Goal: Task Accomplishment & Management: Manage account settings

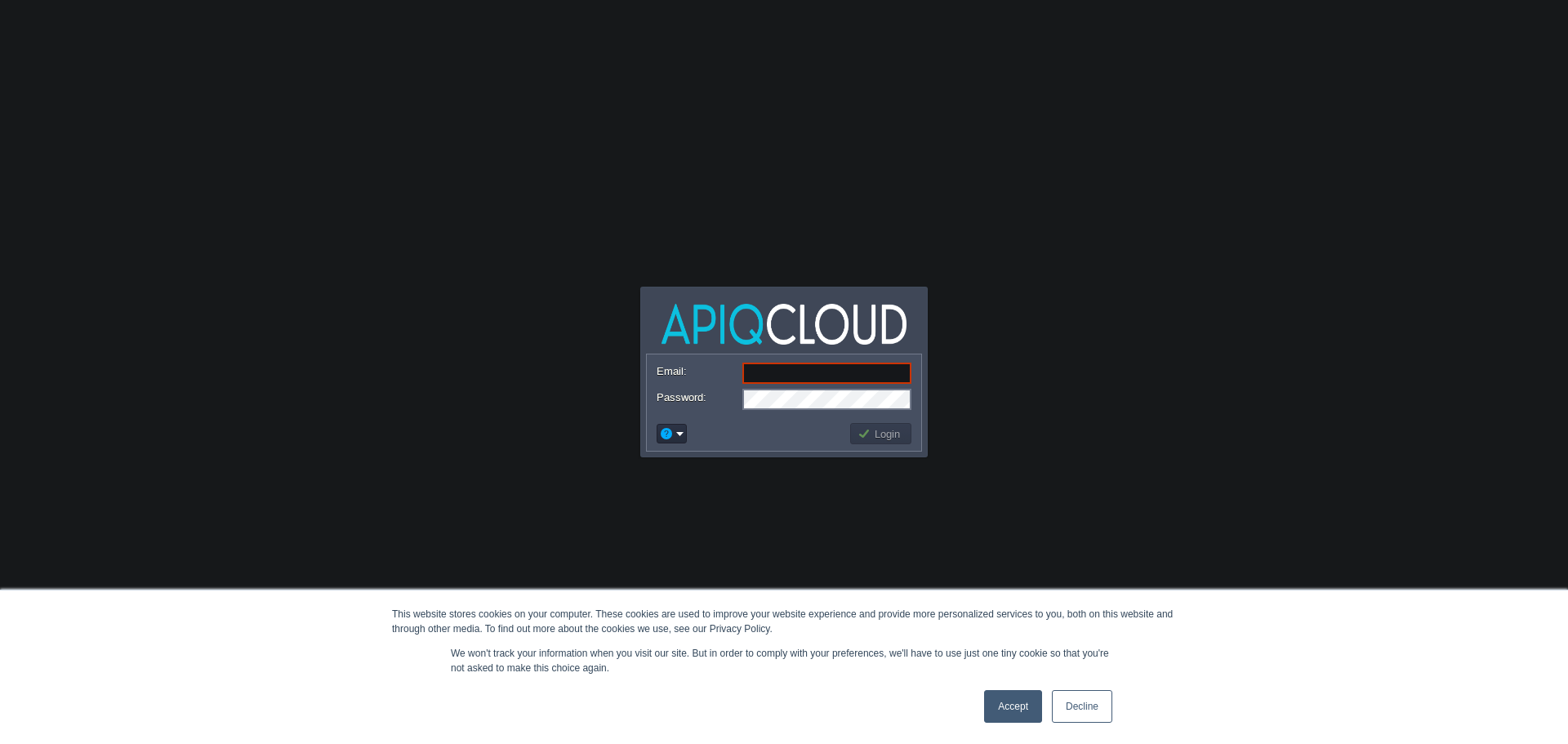
type input "[EMAIL_ADDRESS][DOMAIN_NAME]"
click at [883, 435] on button "Login" at bounding box center [881, 434] width 47 height 14
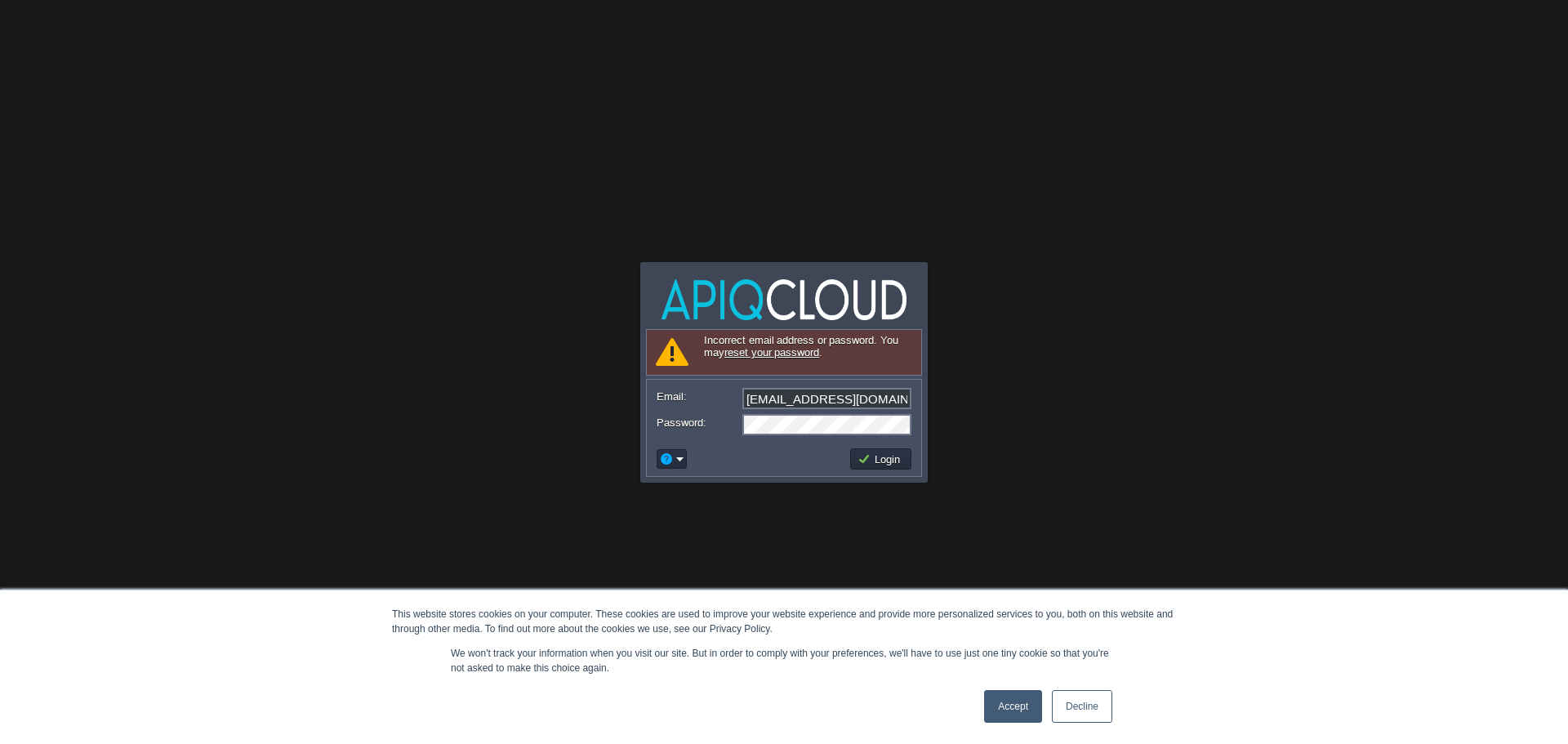
click at [1024, 712] on link "Accept" at bounding box center [1013, 706] width 58 height 33
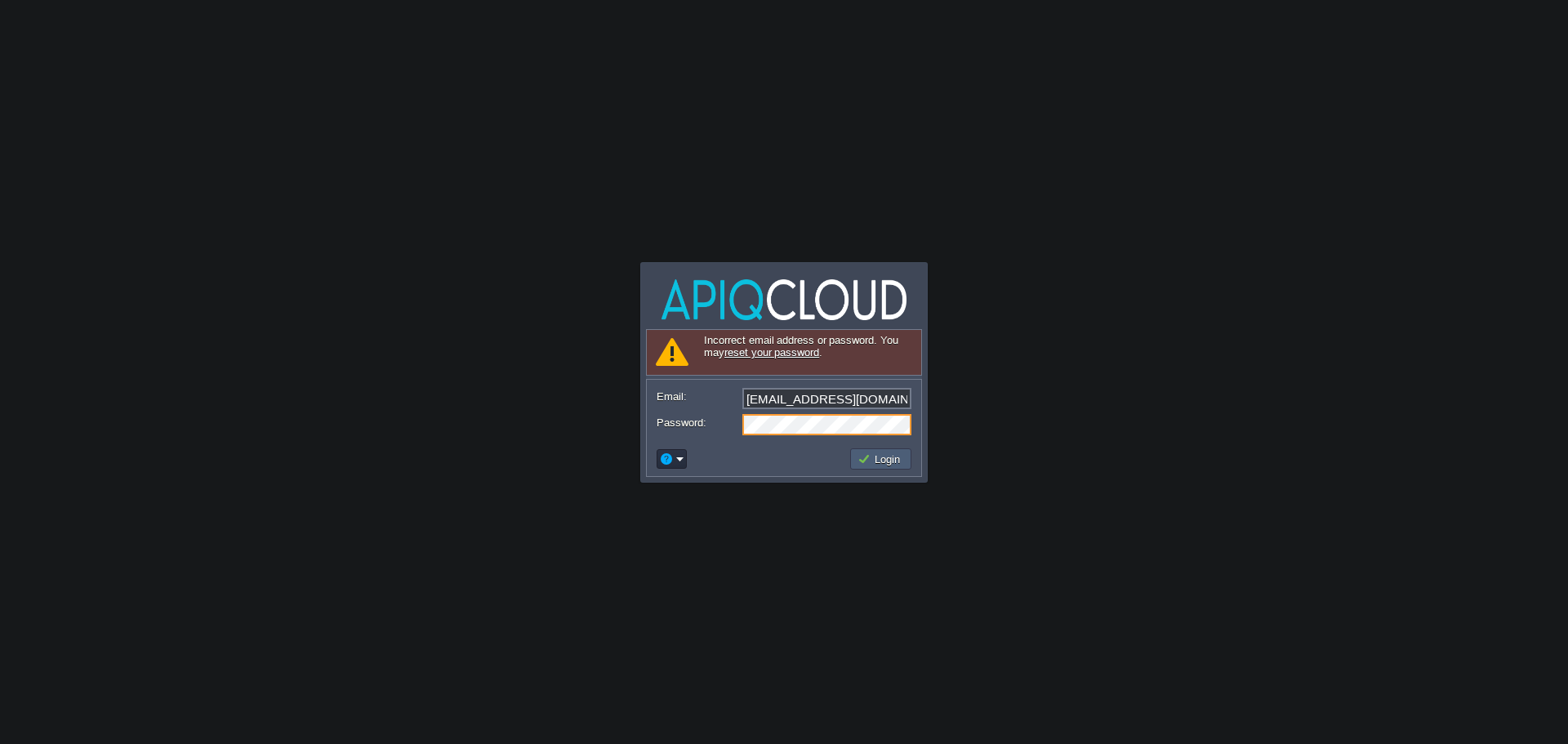
click at [881, 457] on button "Login" at bounding box center [881, 459] width 47 height 14
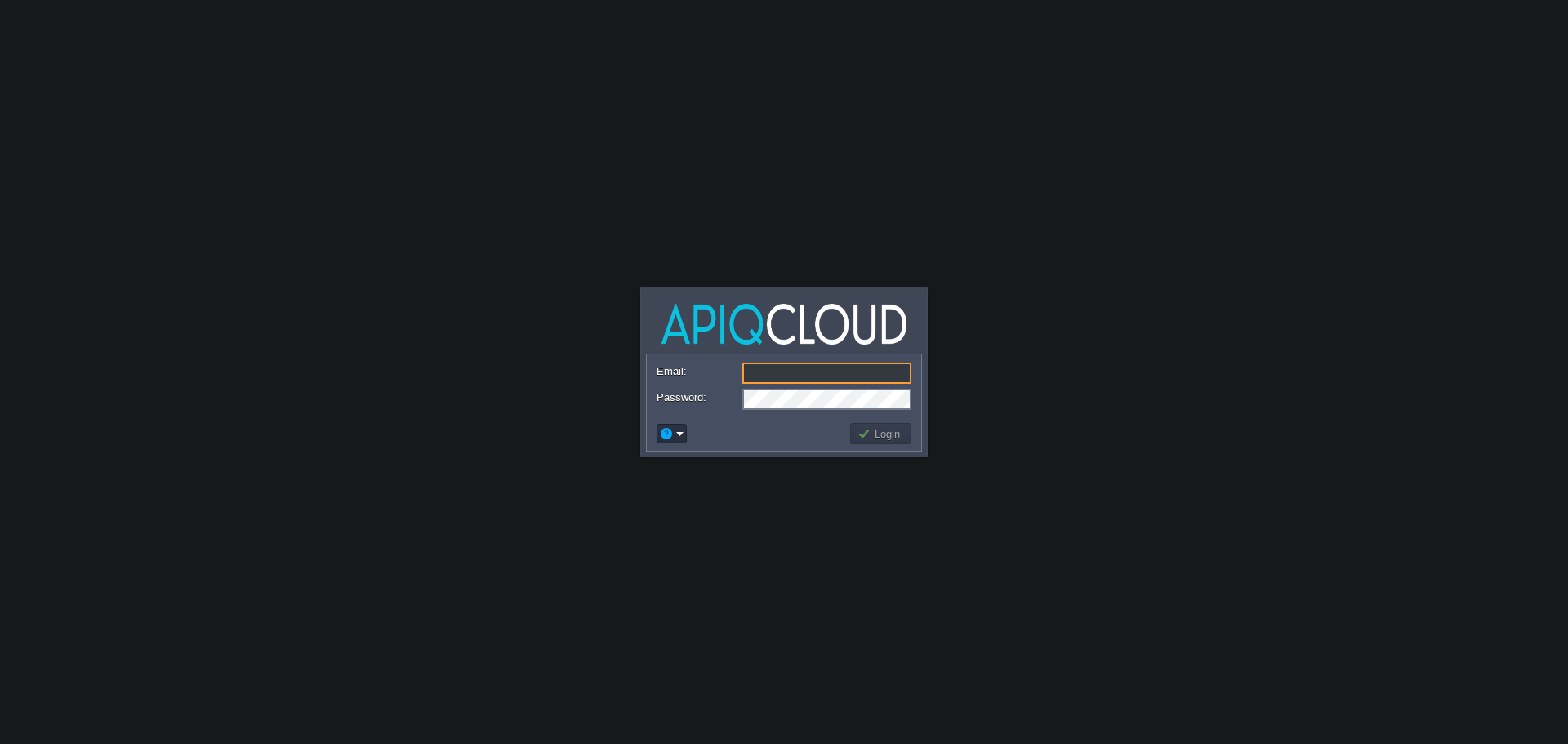
type input "[EMAIL_ADDRESS][DOMAIN_NAME]"
click at [878, 441] on td "Login" at bounding box center [880, 434] width 61 height 21
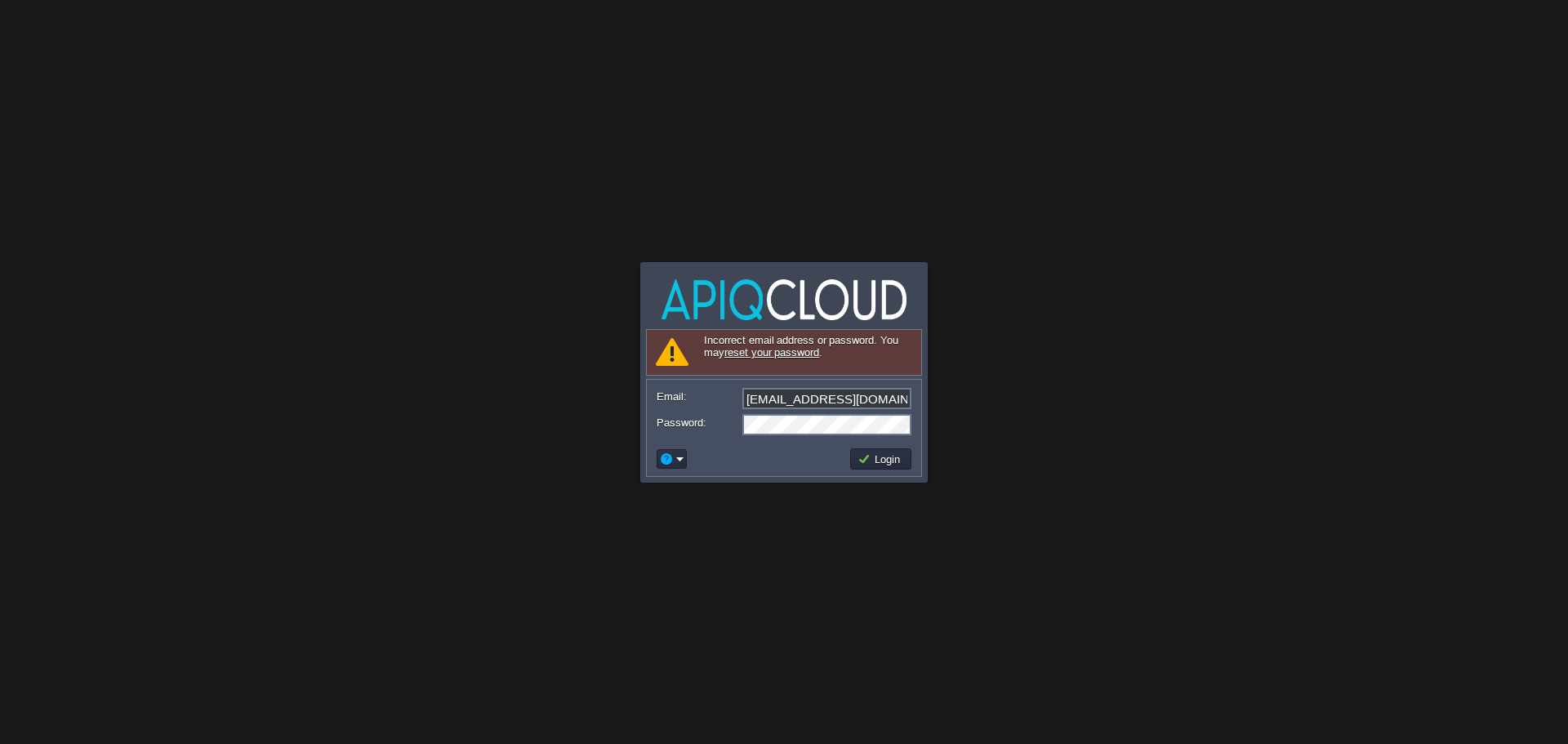
click at [777, 353] on link "reset your password" at bounding box center [772, 352] width 95 height 13
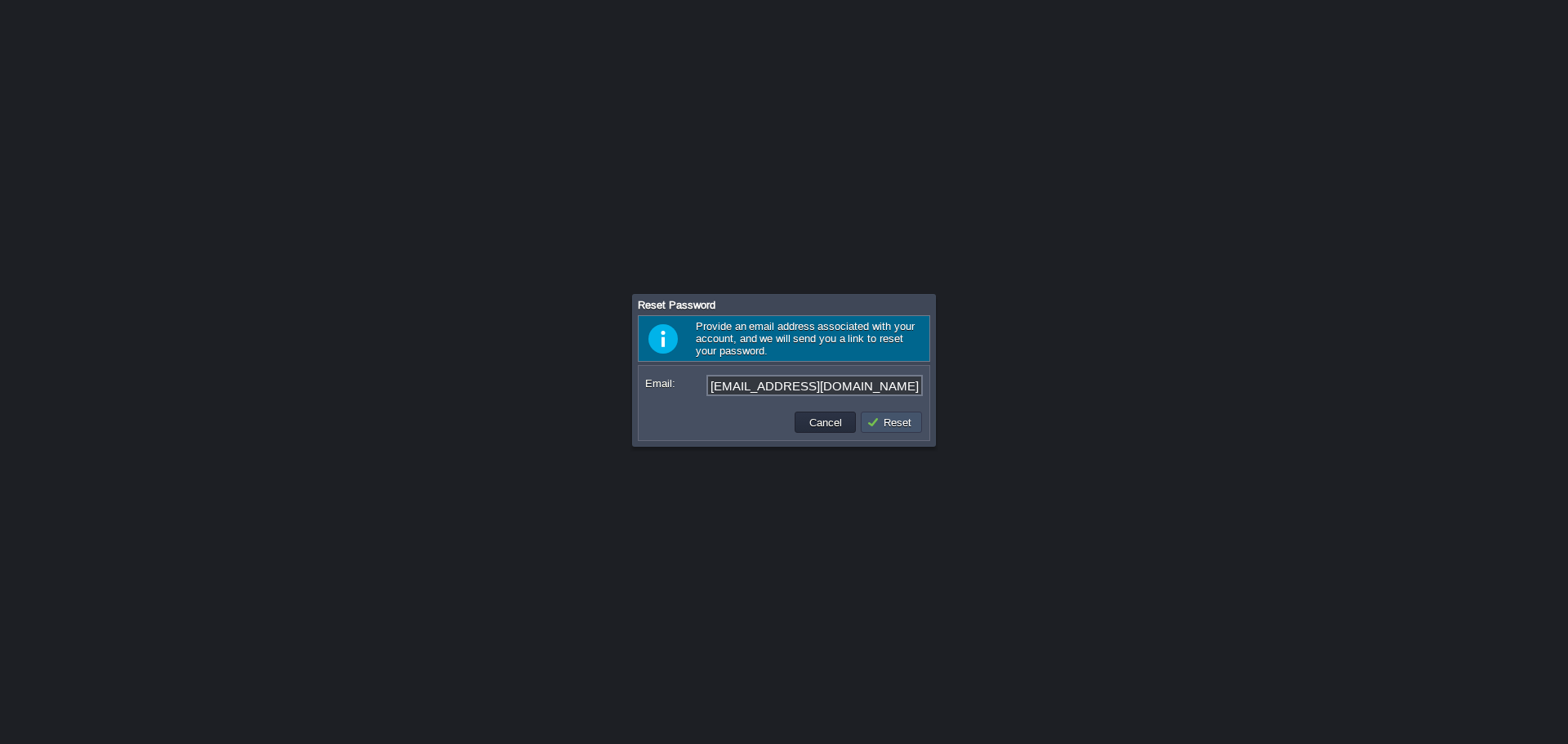
click at [883, 420] on button "Reset" at bounding box center [892, 422] width 50 height 14
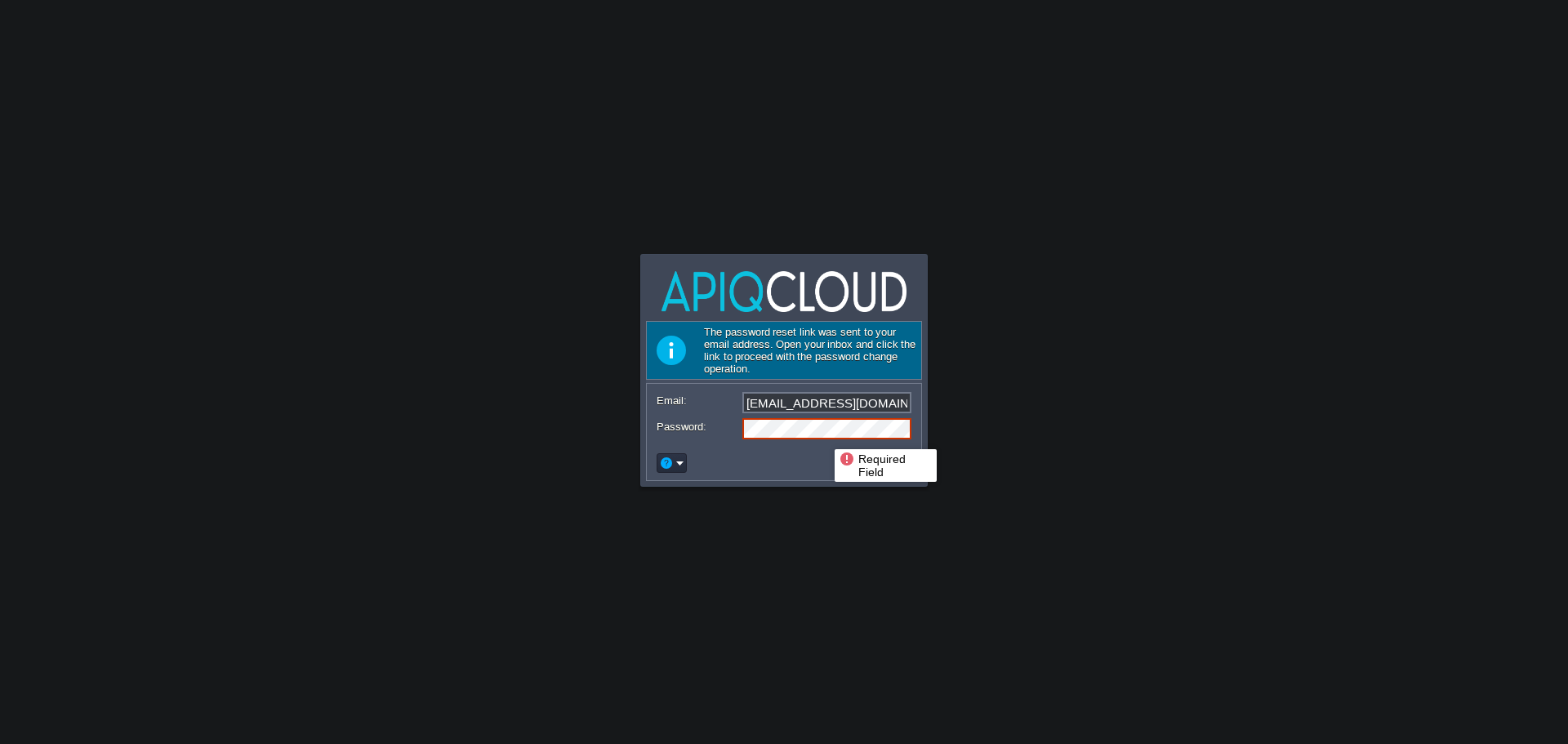
click at [906, 476] on div "Email: [EMAIL_ADDRESS][DOMAIN_NAME] Password: Login" at bounding box center [784, 432] width 275 height 97
click at [897, 465] on button "Login" at bounding box center [881, 462] width 47 height 14
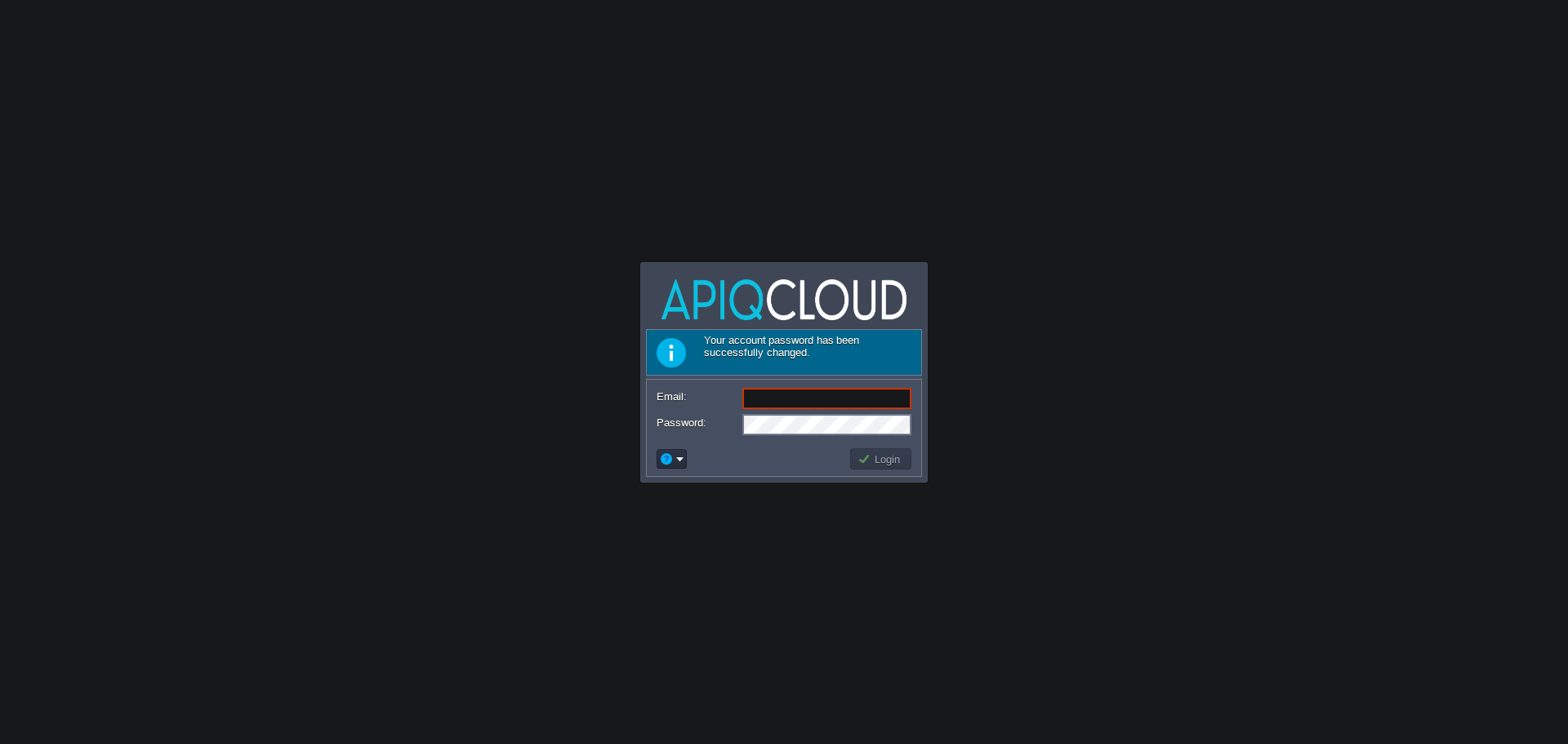
type input "[EMAIL_ADDRESS][DOMAIN_NAME]"
click at [773, 489] on body "Application Platform v.8.10.2 Your account password has been successfully chang…" at bounding box center [784, 372] width 1568 height 744
click at [887, 468] on td "Login" at bounding box center [880, 459] width 61 height 21
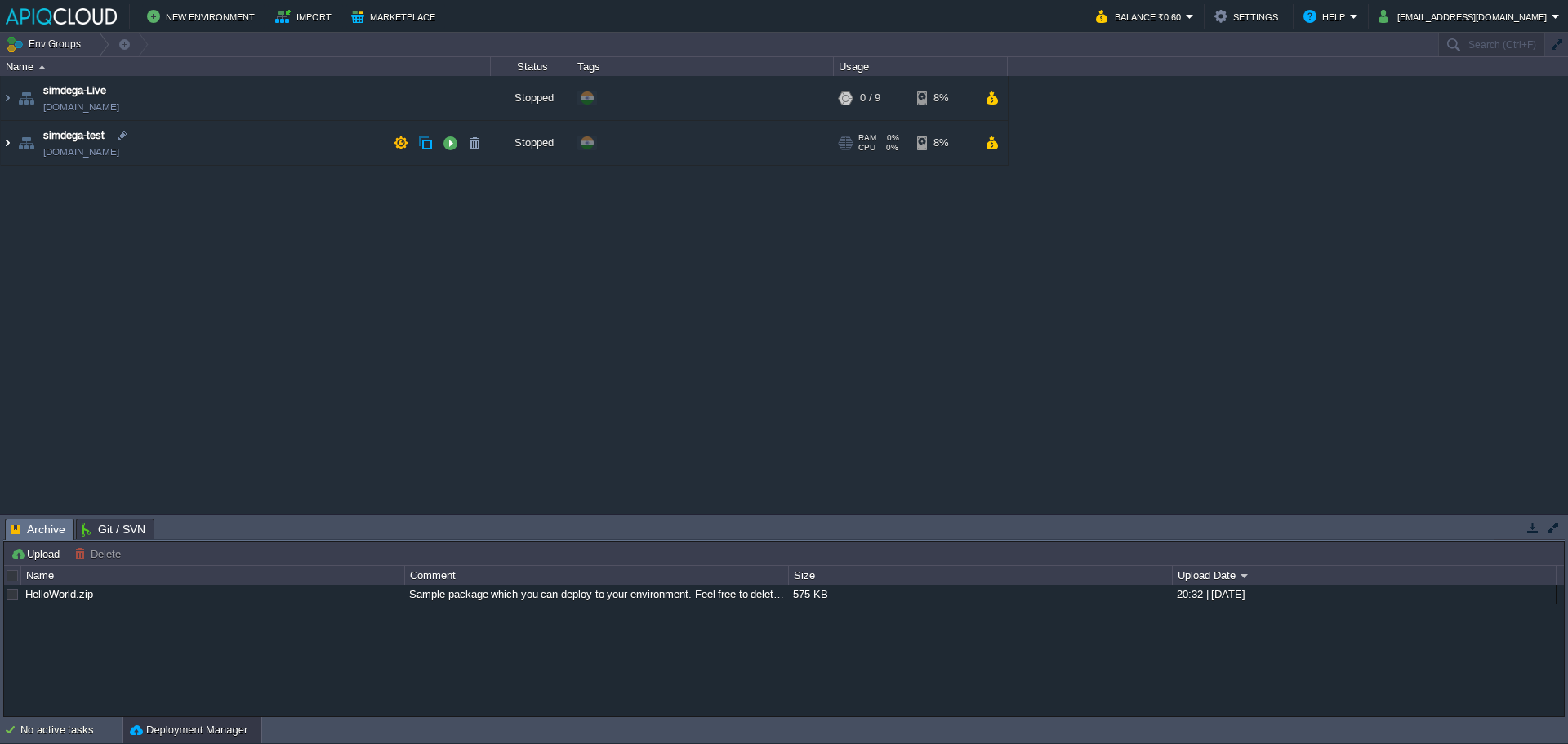
click at [4, 143] on img at bounding box center [7, 142] width 13 height 44
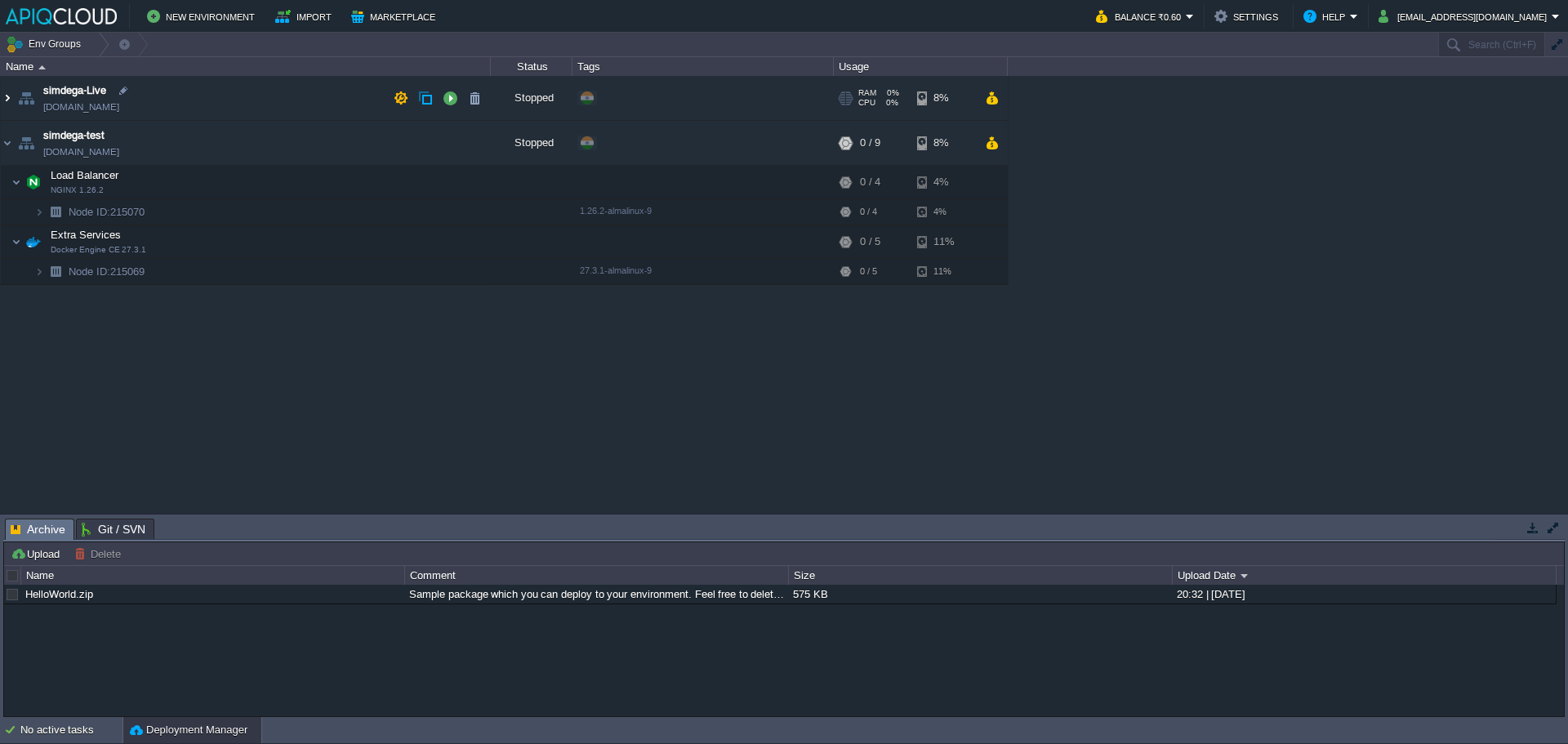
click at [6, 98] on img at bounding box center [7, 97] width 13 height 44
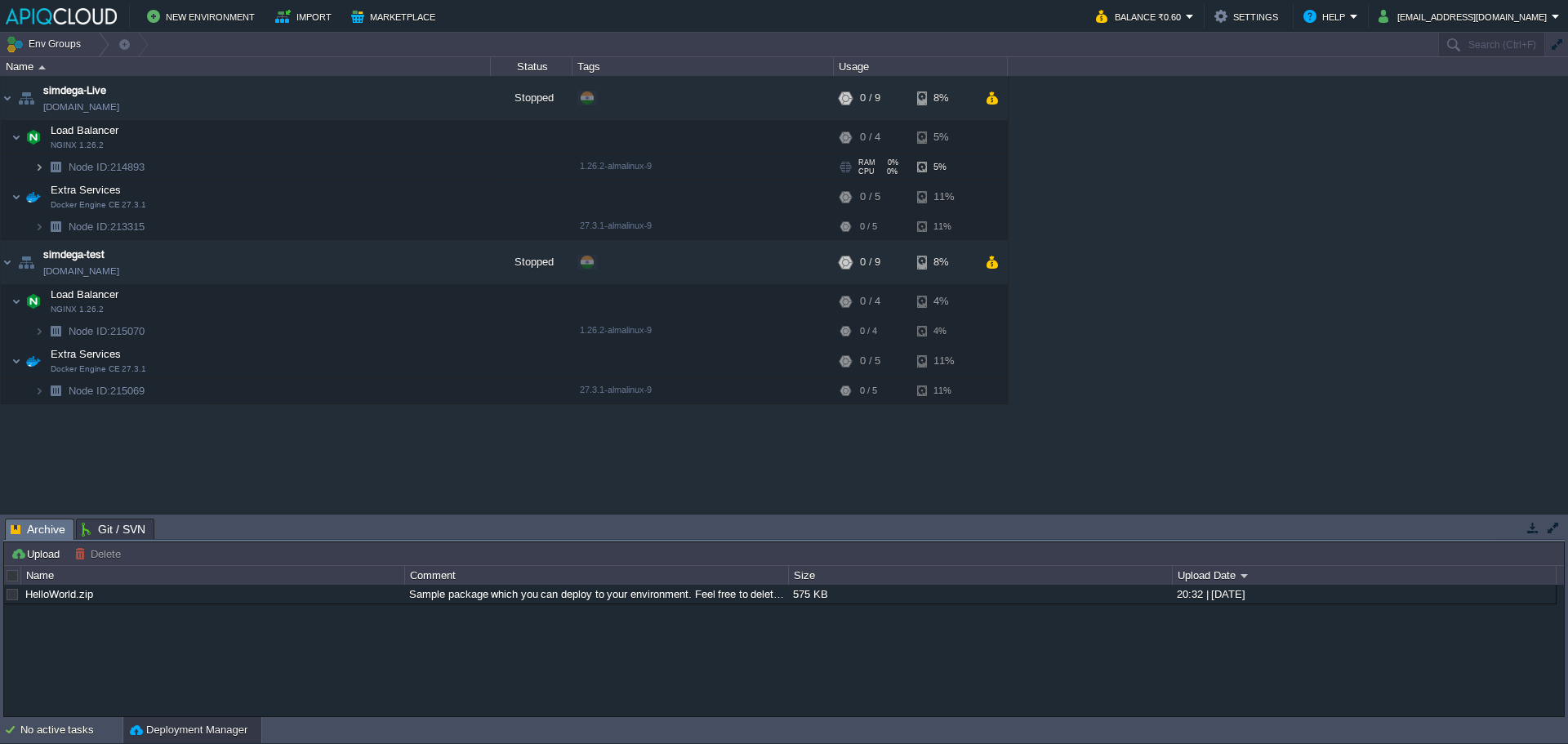
click at [40, 169] on img at bounding box center [38, 167] width 10 height 25
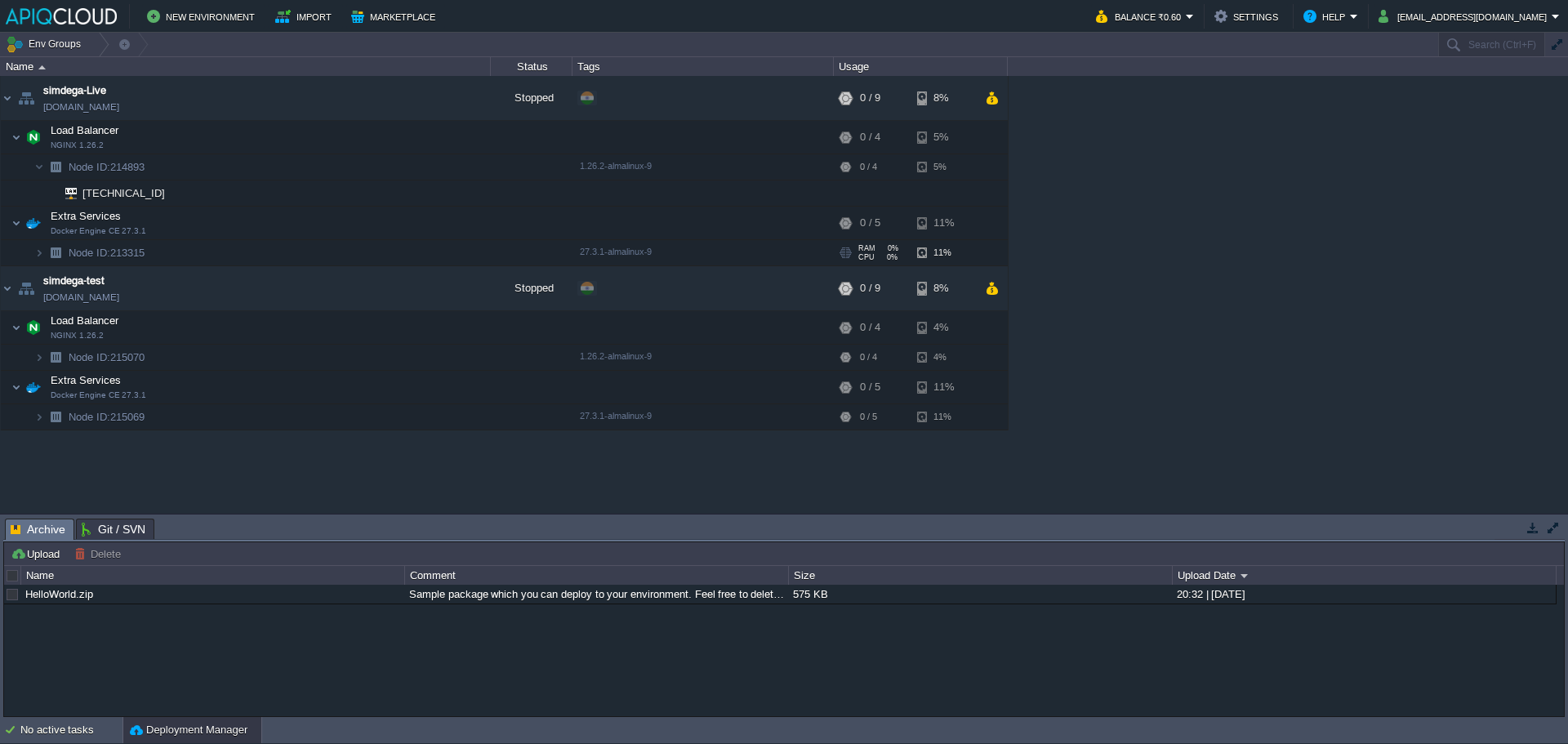
click at [44, 258] on img at bounding box center [55, 252] width 23 height 25
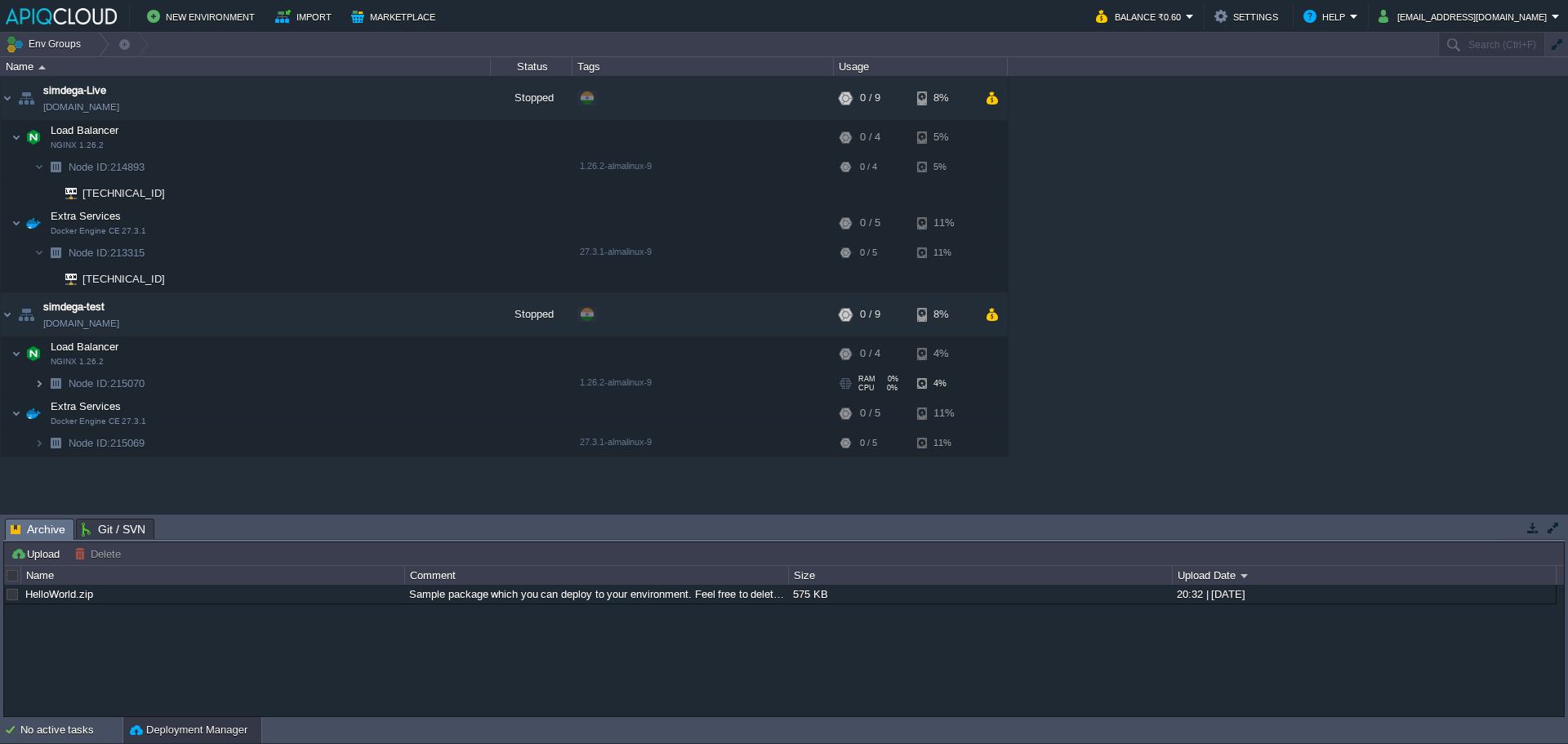
click at [40, 385] on img at bounding box center [38, 384] width 10 height 25
click at [39, 469] on img at bounding box center [38, 469] width 10 height 25
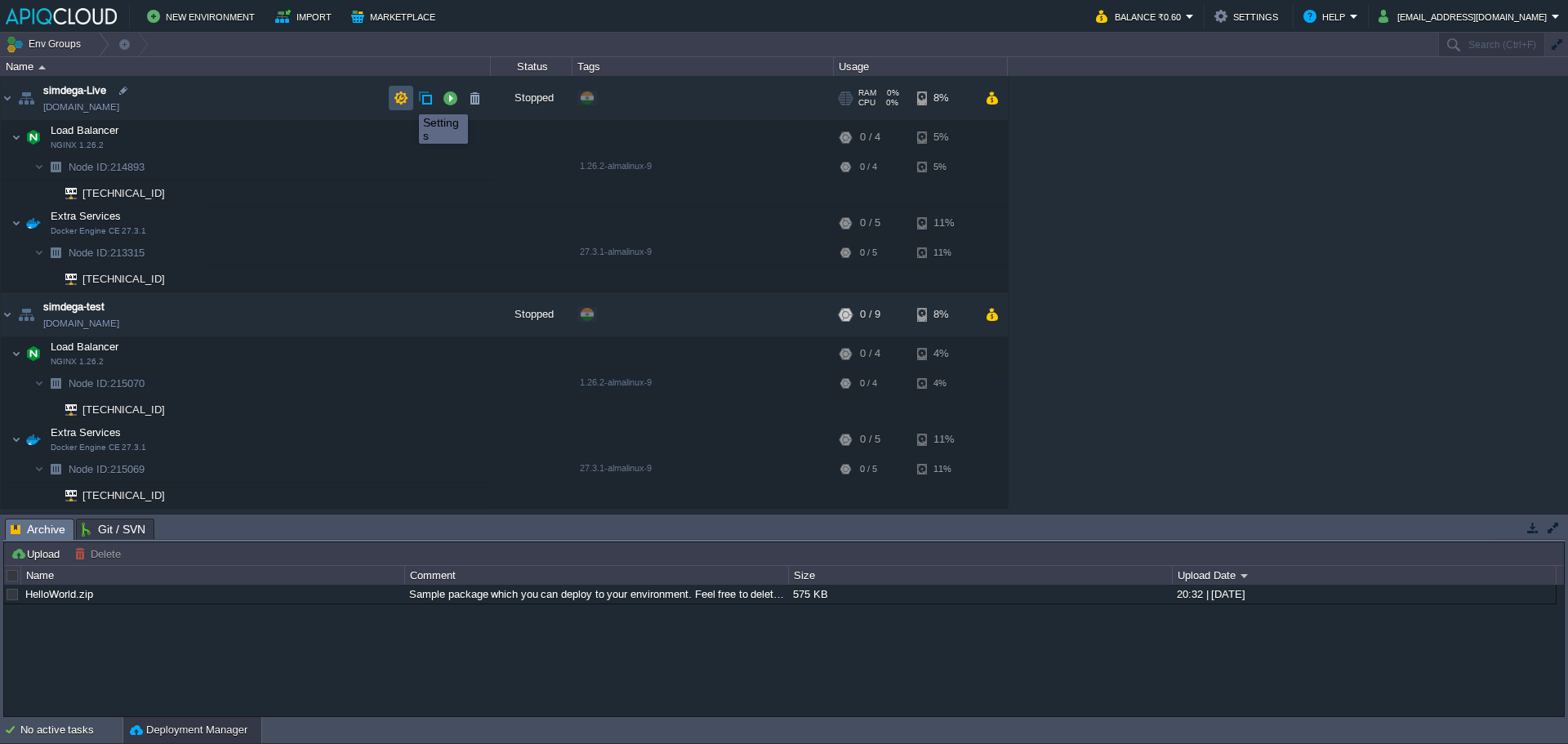
click at [397, 103] on button "button" at bounding box center [401, 97] width 14 height 14
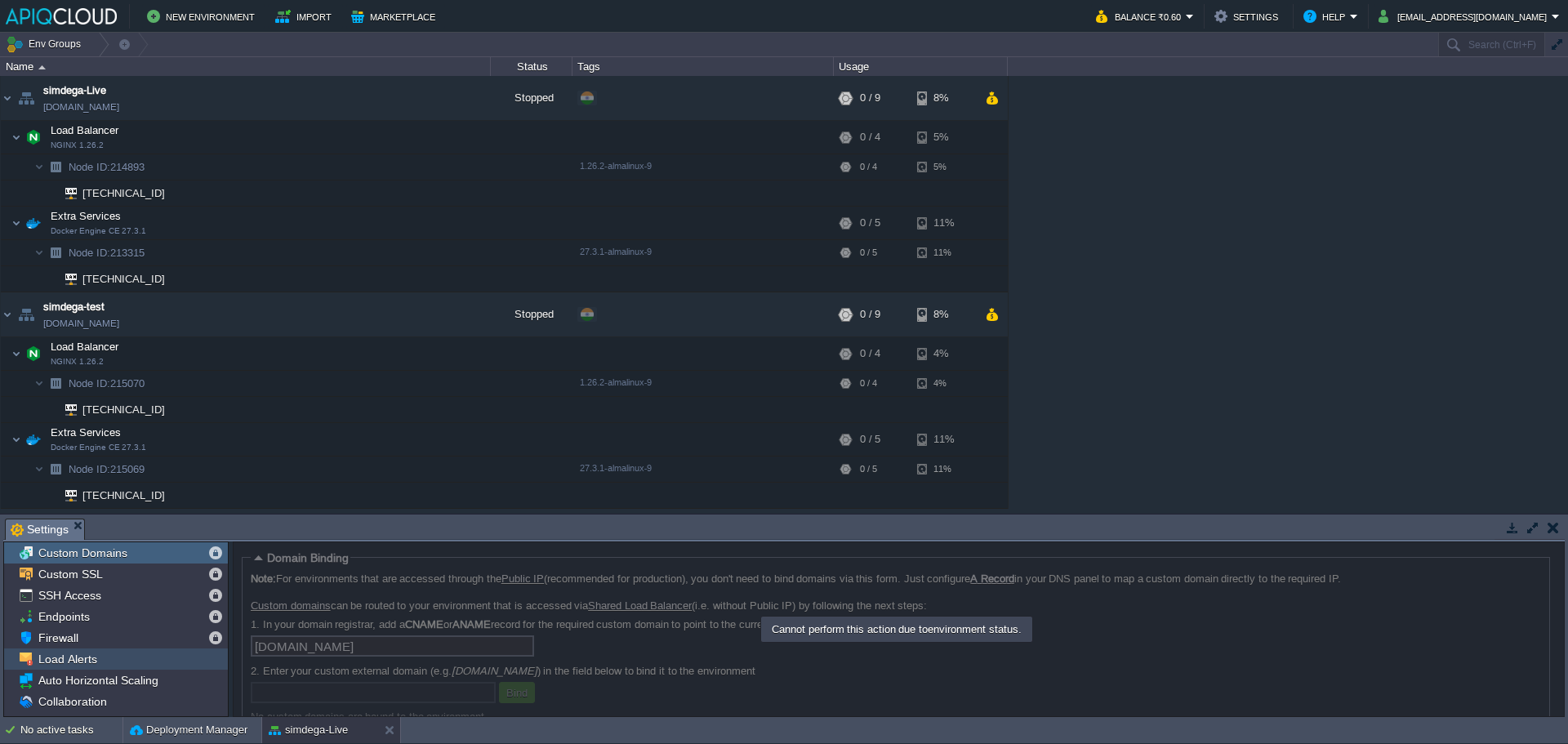
scroll to position [4, 0]
click at [1186, 6] on button "Balance ₹0.60" at bounding box center [1140, 16] width 89 height 20
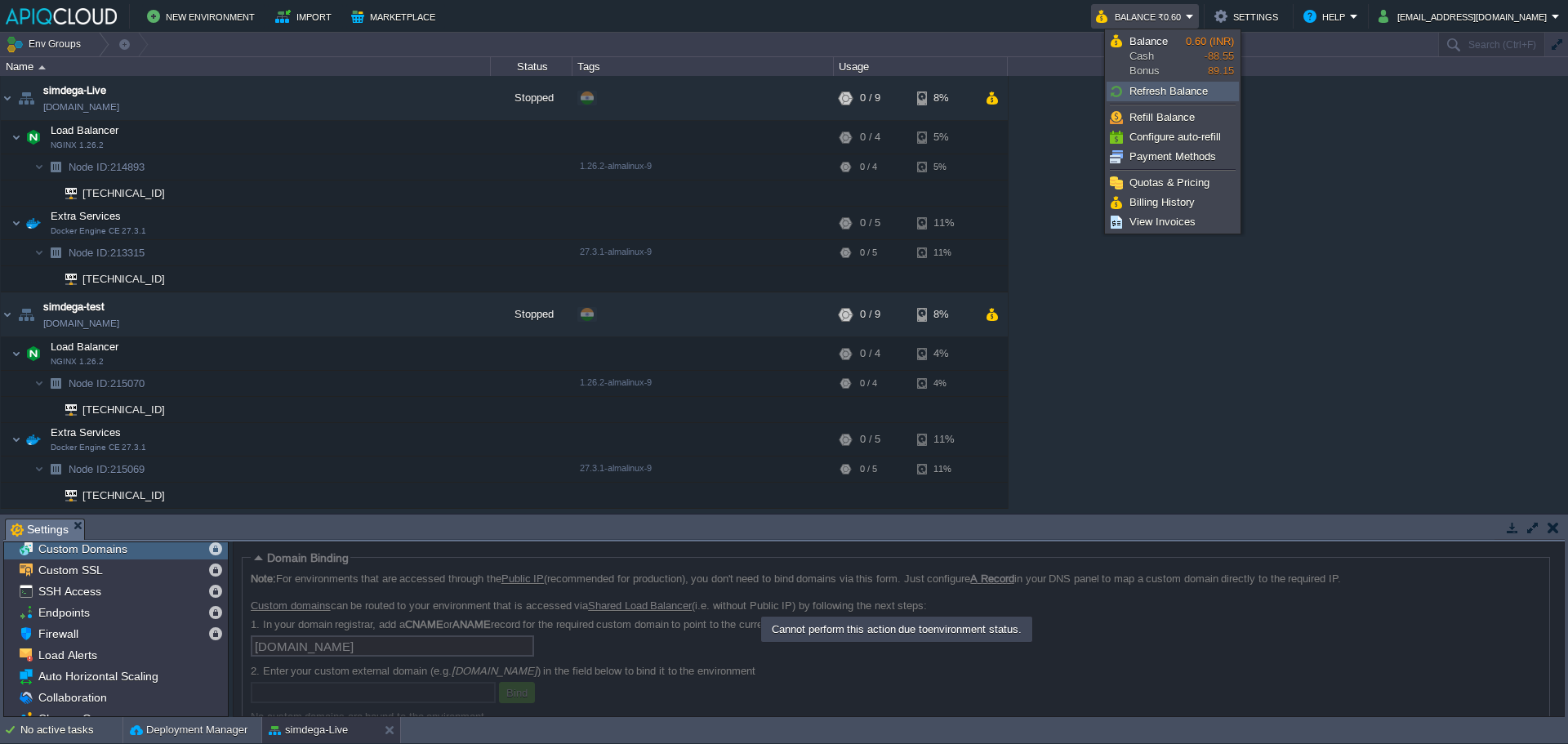
click at [1166, 89] on span "Refresh Balance" at bounding box center [1169, 91] width 79 height 13
click at [3, 97] on img at bounding box center [7, 97] width 13 height 44
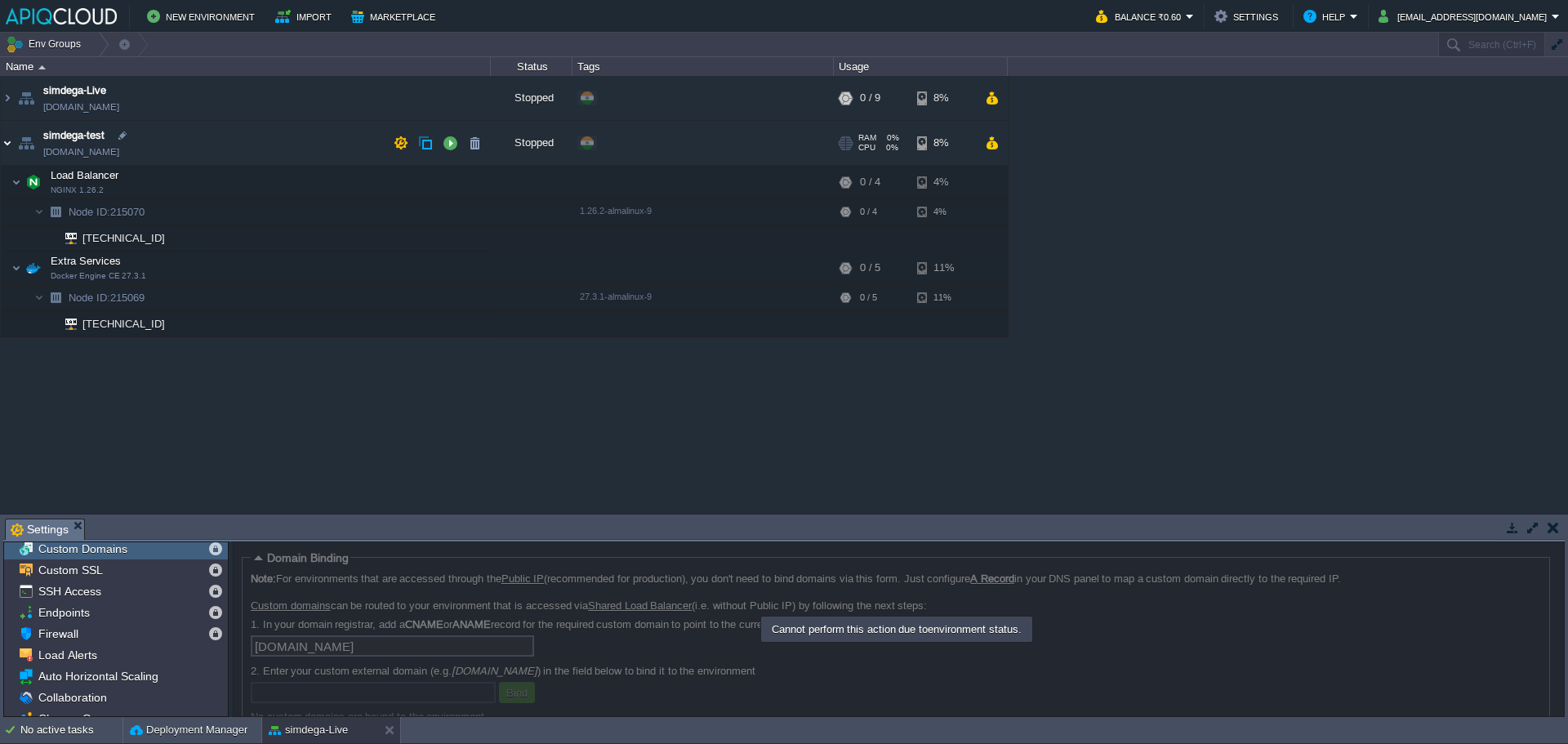
click at [5, 137] on img at bounding box center [7, 142] width 13 height 44
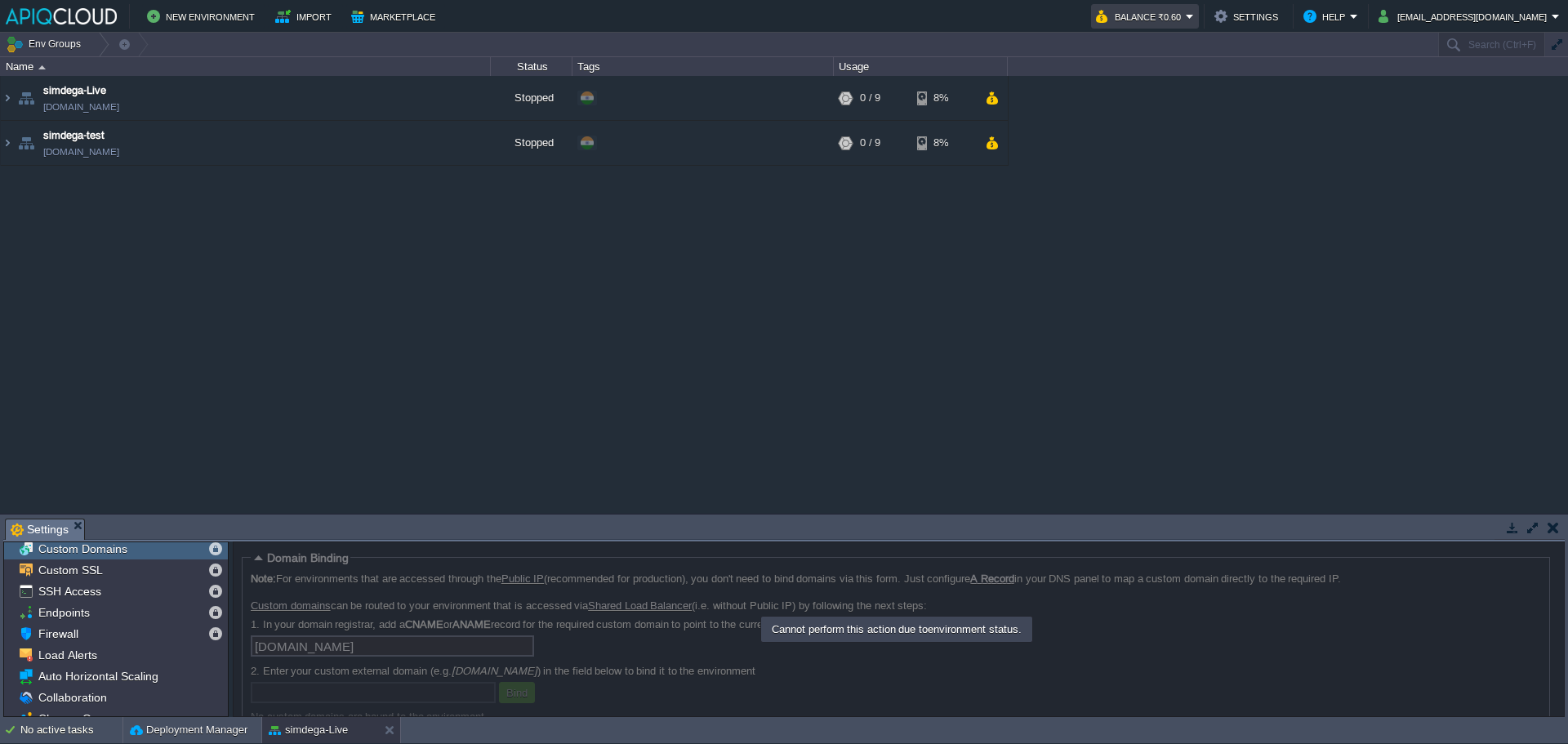
click at [1186, 15] on button "Balance ₹0.60" at bounding box center [1140, 16] width 89 height 20
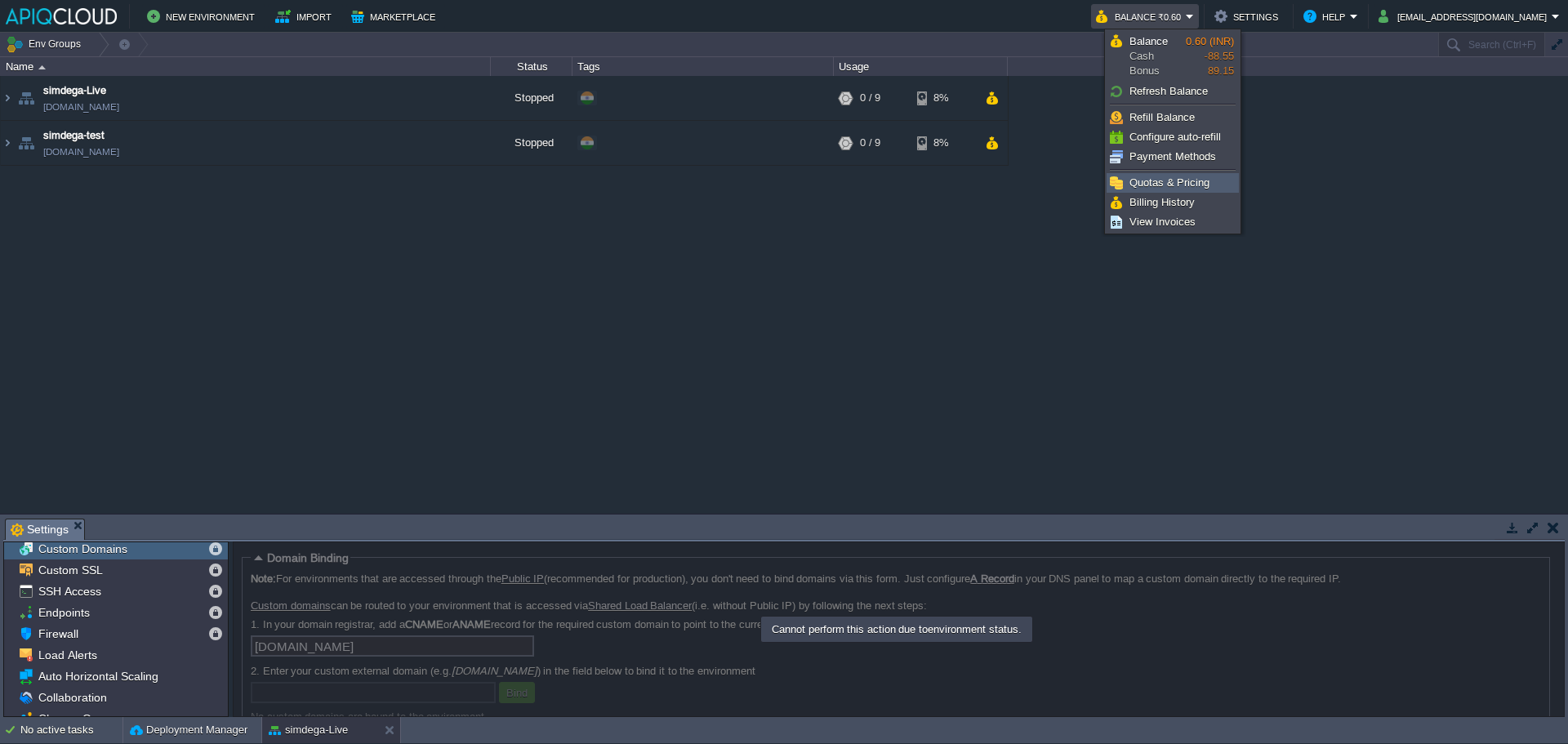
click at [1195, 177] on span "Quotas & Pricing" at bounding box center [1169, 182] width 80 height 13
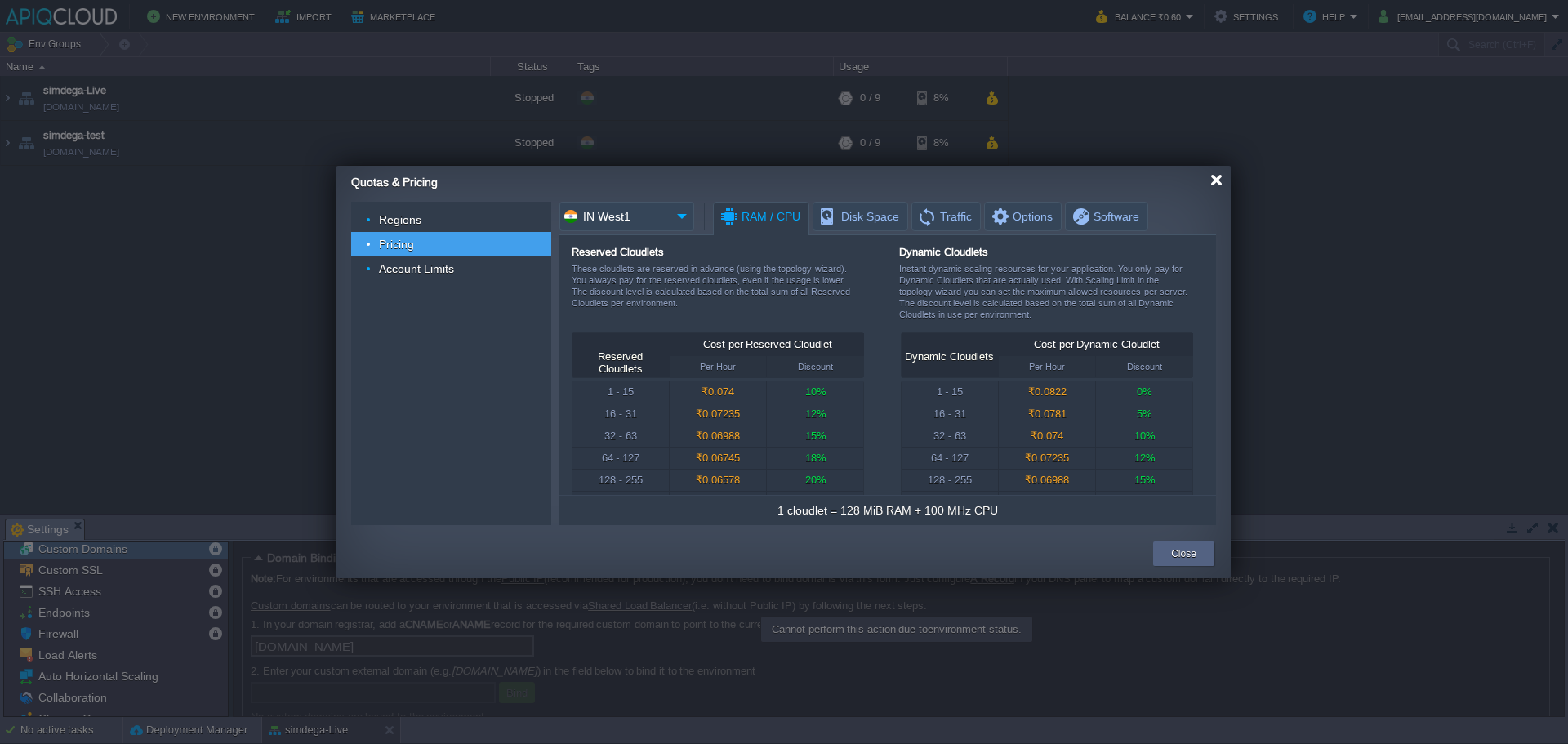
click at [1216, 178] on div at bounding box center [1216, 180] width 13 height 13
